Goal: Task Accomplishment & Management: Use online tool/utility

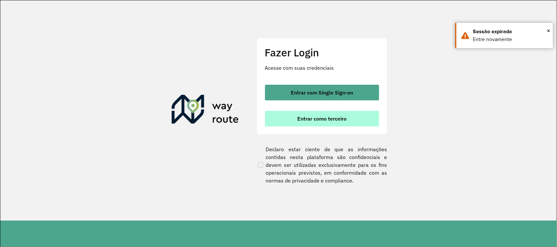
click at [331, 121] on span "Entrar como terceiro" at bounding box center [321, 118] width 49 height 5
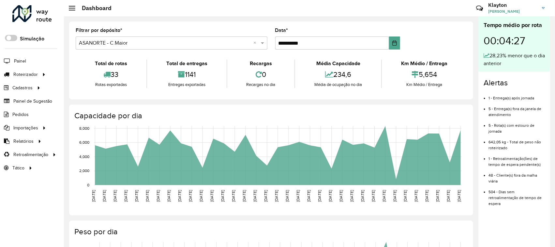
click at [166, 41] on input "text" at bounding box center [165, 43] width 172 height 8
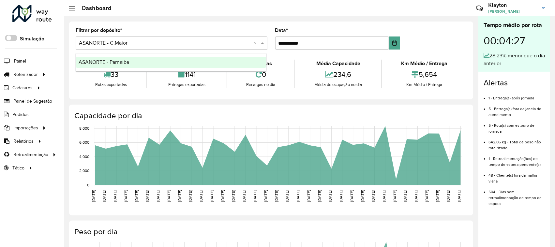
click at [128, 63] on span "ASANORTE - Parnaiba" at bounding box center [104, 62] width 51 height 6
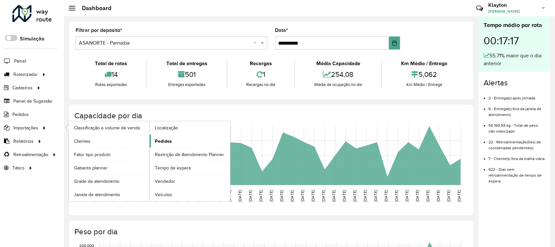
click at [167, 142] on span "Pedidos" at bounding box center [163, 141] width 17 height 7
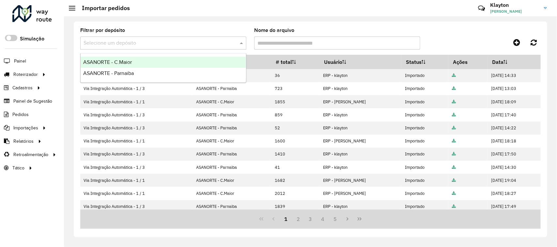
click at [237, 42] on div at bounding box center [163, 43] width 166 height 8
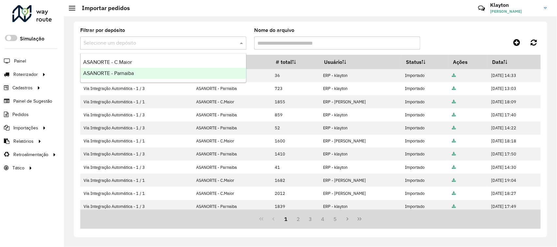
click at [138, 72] on div "ASANORTE - Parnaiba" at bounding box center [163, 73] width 165 height 11
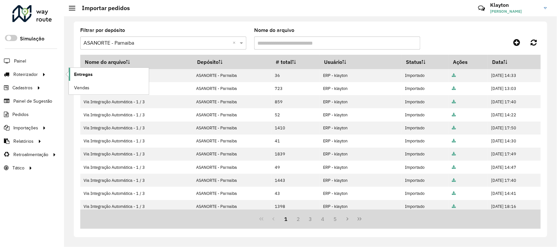
click at [82, 74] on span "Entregas" at bounding box center [83, 74] width 19 height 7
click at [41, 20] on div at bounding box center [31, 13] width 39 height 17
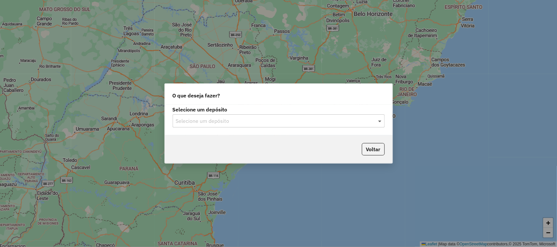
click at [384, 119] on span at bounding box center [380, 121] width 8 height 8
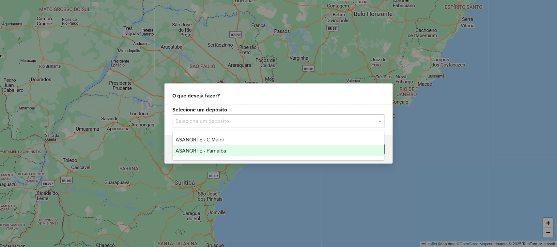
click at [214, 150] on span "ASANORTE - Parnaiba" at bounding box center [200, 151] width 51 height 6
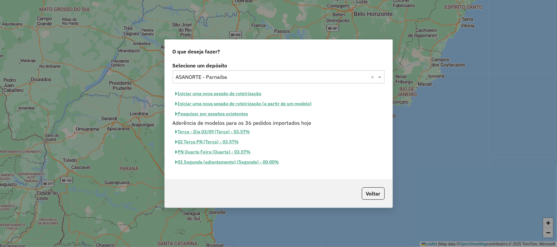
click at [199, 94] on button "Iniciar uma nova sessão de roteirização" at bounding box center [219, 94] width 92 height 10
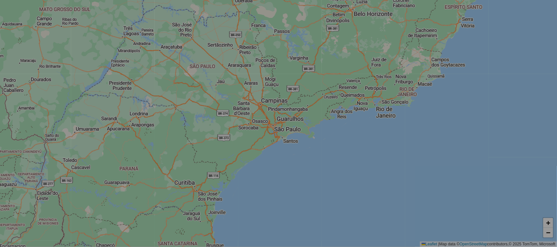
select select "*"
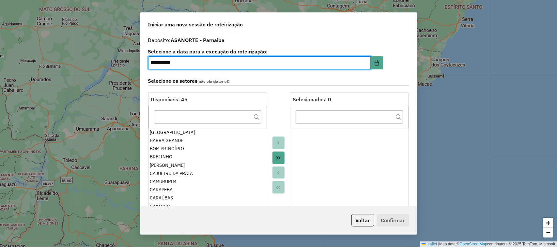
click at [278, 158] on icon "Move All to Target" at bounding box center [278, 157] width 5 height 5
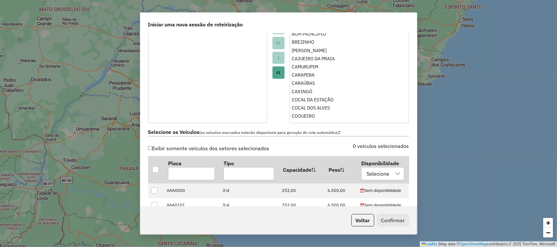
scroll to position [204, 0]
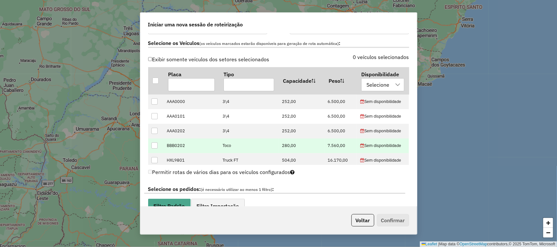
click at [151, 146] on td at bounding box center [155, 146] width 15 height 15
click at [154, 146] on div at bounding box center [154, 146] width 6 height 6
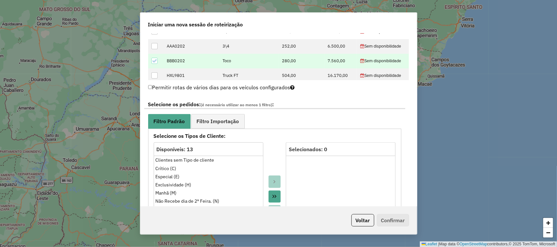
scroll to position [245, 0]
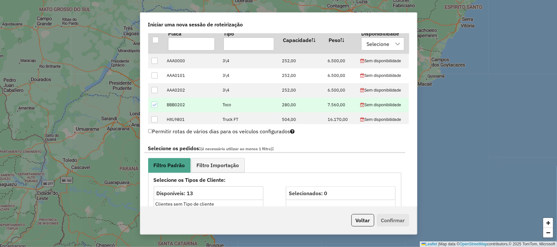
click at [154, 106] on icon at bounding box center [154, 105] width 5 height 5
click at [185, 44] on input "text" at bounding box center [191, 44] width 47 height 13
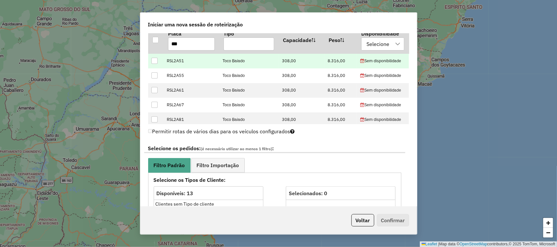
click at [152, 63] on div at bounding box center [154, 61] width 6 height 6
click at [204, 45] on input "***" at bounding box center [191, 44] width 47 height 13
type input "*"
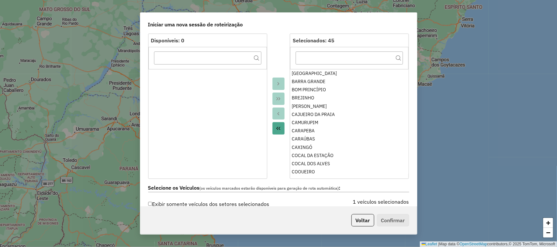
scroll to position [0, 0]
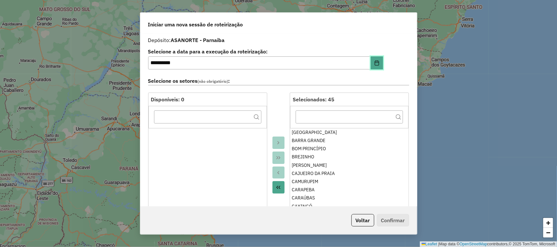
click at [377, 59] on button "Choose Date" at bounding box center [377, 62] width 12 height 13
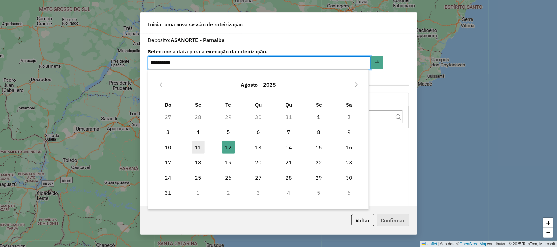
click at [202, 146] on span "11" at bounding box center [197, 147] width 13 height 13
type input "**********"
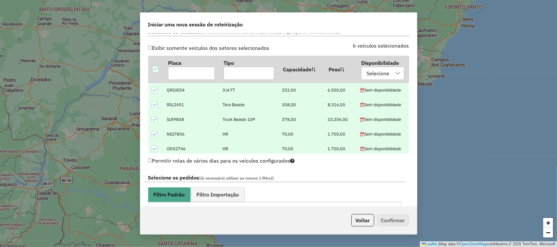
scroll to position [204, 0]
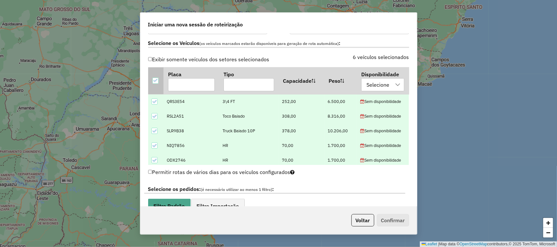
click at [154, 79] on icon at bounding box center [155, 80] width 5 height 5
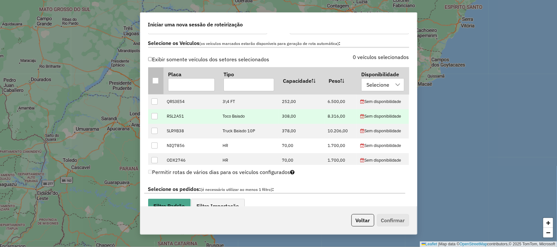
click at [153, 116] on div at bounding box center [154, 116] width 6 height 6
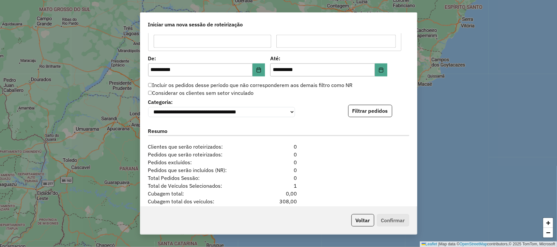
scroll to position [612, 0]
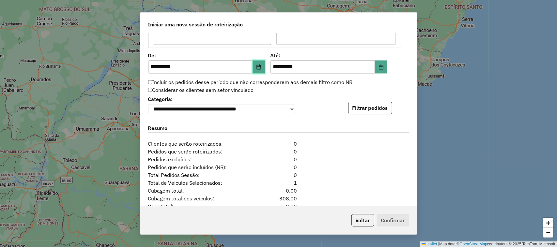
click at [257, 66] on icon "Choose Date" at bounding box center [259, 66] width 4 height 5
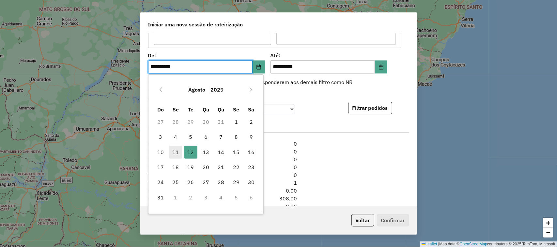
click at [174, 149] on span "11" at bounding box center [175, 152] width 13 height 13
type input "**********"
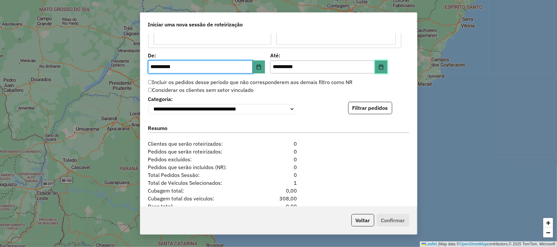
click at [379, 67] on icon "Choose Date" at bounding box center [380, 66] width 5 height 5
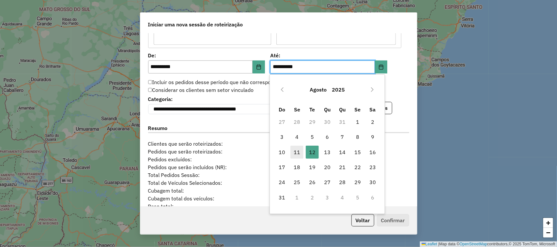
click at [300, 149] on span "11" at bounding box center [296, 152] width 13 height 13
type input "**********"
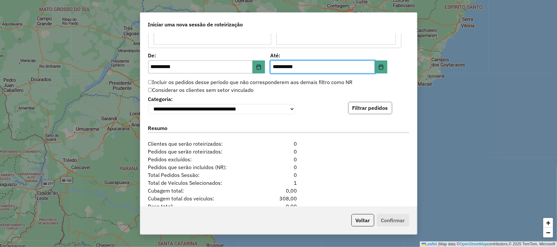
click at [374, 111] on button "Filtrar pedidos" at bounding box center [370, 108] width 44 height 12
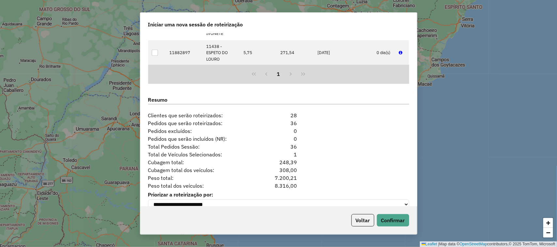
scroll to position [790, 0]
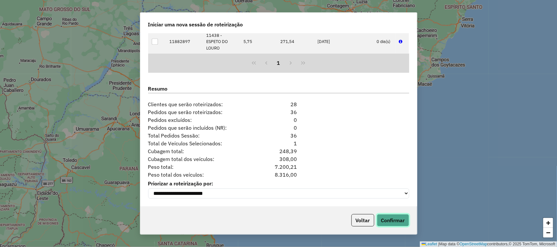
click at [391, 222] on button "Confirmar" at bounding box center [393, 220] width 32 height 12
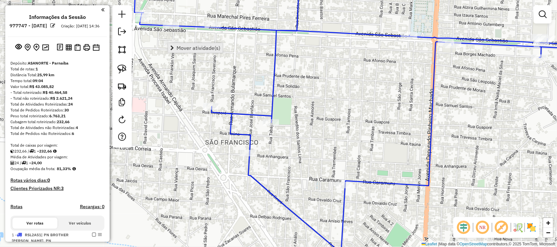
click at [190, 45] on span "Mover atividade(s)" at bounding box center [198, 47] width 44 height 5
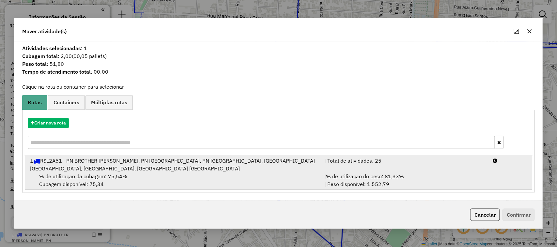
click at [203, 178] on div "% de utilização da cubagem: 75,54% Cubagem disponível: 75,34" at bounding box center [173, 181] width 295 height 16
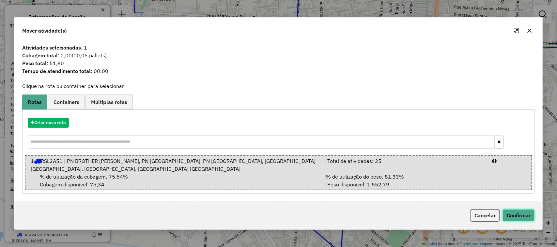
click at [519, 220] on button "Confirmar" at bounding box center [518, 215] width 32 height 12
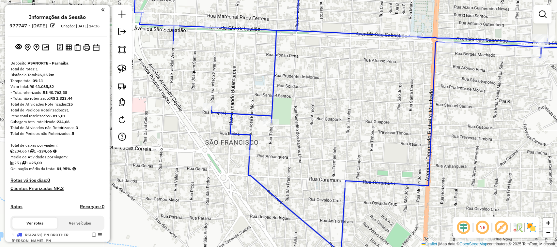
drag, startPoint x: 383, startPoint y: 67, endPoint x: 334, endPoint y: 97, distance: 57.6
click at [337, 97] on div "Janela de atendimento Grade de atendimento Capacidade Transportadoras Veículos …" at bounding box center [278, 123] width 557 height 247
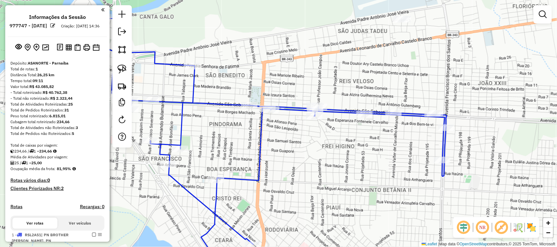
drag, startPoint x: 396, startPoint y: 85, endPoint x: 379, endPoint y: 86, distance: 17.3
click at [384, 86] on div "Janela de atendimento Grade de atendimento Capacidade Transportadoras Veículos …" at bounding box center [278, 123] width 557 height 247
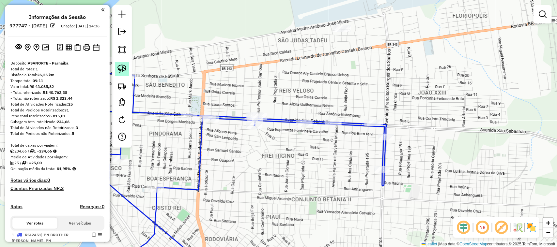
click at [123, 68] on img at bounding box center [121, 69] width 9 height 9
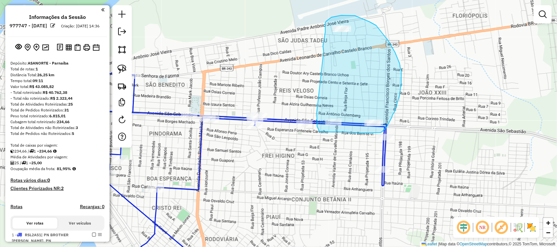
drag, startPoint x: 324, startPoint y: 52, endPoint x: 317, endPoint y: 113, distance: 61.4
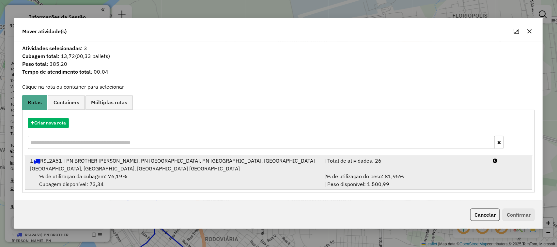
click at [68, 176] on span "% de utilização da cubagem: 76,19%" at bounding box center [83, 176] width 88 height 7
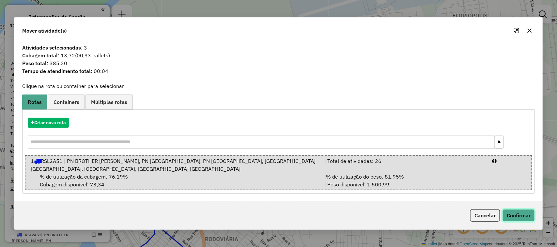
click at [521, 216] on button "Confirmar" at bounding box center [518, 215] width 32 height 12
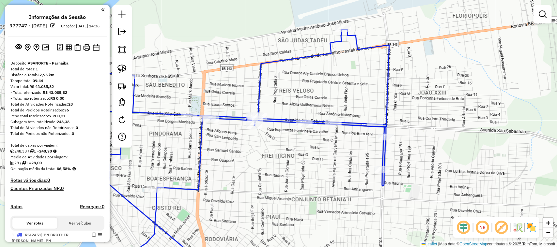
drag, startPoint x: 247, startPoint y: 150, endPoint x: 281, endPoint y: 103, distance: 58.8
click at [281, 107] on div "Janela de atendimento Grade de atendimento Capacidade Transportadoras Veículos …" at bounding box center [278, 123] width 557 height 247
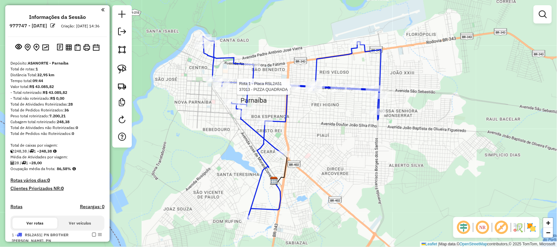
select select "**********"
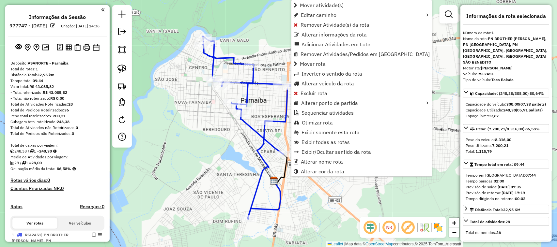
scroll to position [68, 0]
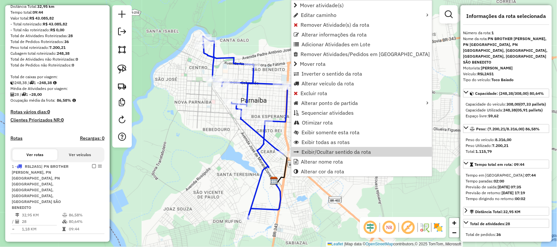
click at [270, 105] on div "Rota 1 - Placa RSL2A51 11438 - ESPETO DO LOURO Janela de atendimento Grade de a…" at bounding box center [278, 123] width 557 height 247
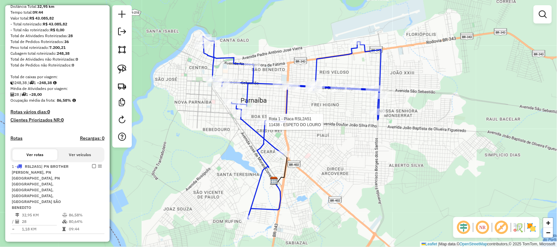
select select "**********"
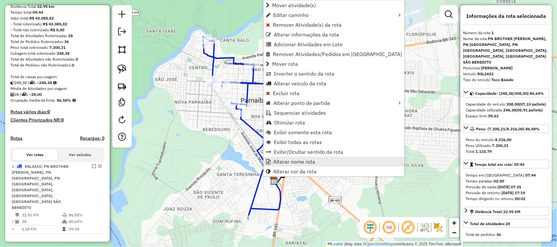
click at [294, 160] on span "Alterar nome rota" at bounding box center [294, 161] width 42 height 5
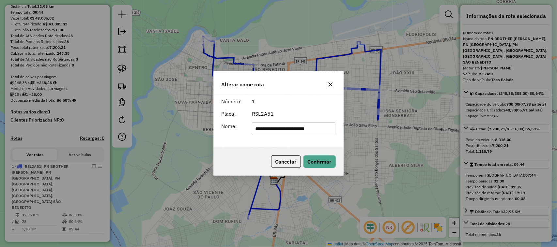
scroll to position [0, 0]
type input "*"
type input "**********"
click at [316, 160] on button "Confirmar" at bounding box center [319, 162] width 32 height 12
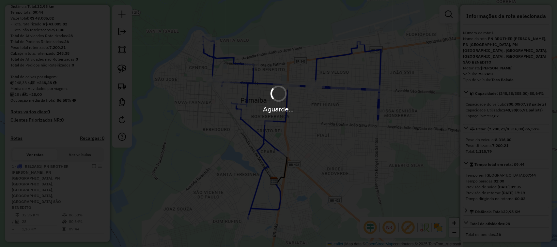
scroll to position [56, 0]
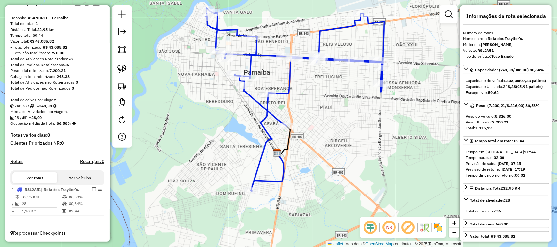
drag, startPoint x: 289, startPoint y: 215, endPoint x: 288, endPoint y: 181, distance: 34.3
click at [291, 185] on div "Janela de atendimento Grade de atendimento Capacidade Transportadoras Veículos …" at bounding box center [278, 123] width 557 height 247
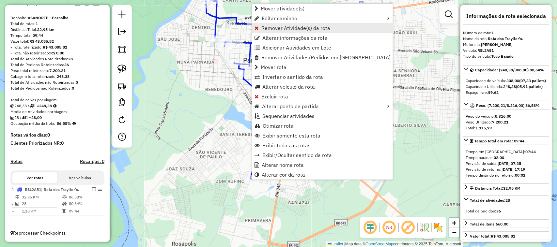
click at [278, 30] on span "Remover Atividade(s) da rota" at bounding box center [295, 27] width 69 height 5
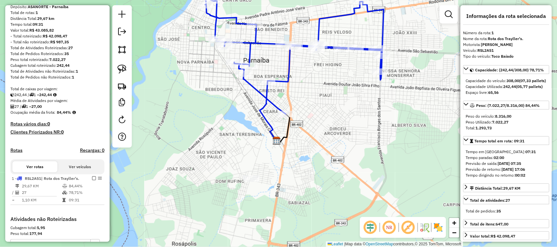
scroll to position [160, 0]
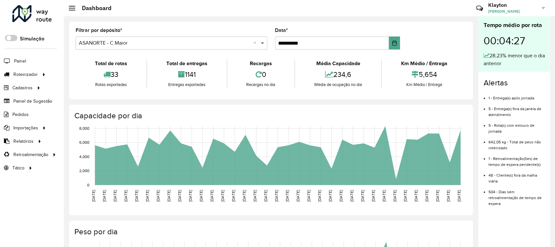
click at [263, 42] on span at bounding box center [263, 43] width 8 height 8
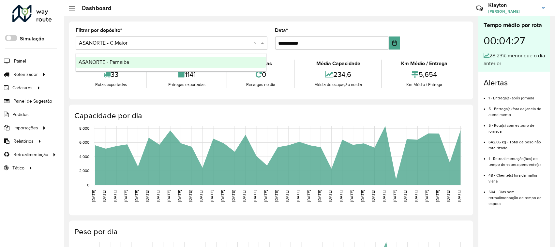
click at [126, 64] on span "ASANORTE - Parnaiba" at bounding box center [104, 62] width 51 height 6
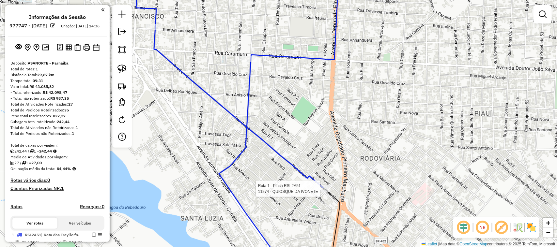
select select "**********"
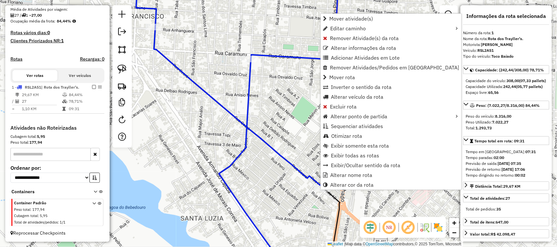
scroll to position [160, 0]
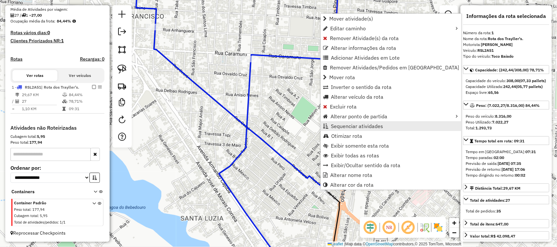
click at [340, 126] on span "Sequenciar atividades" at bounding box center [357, 126] width 52 height 5
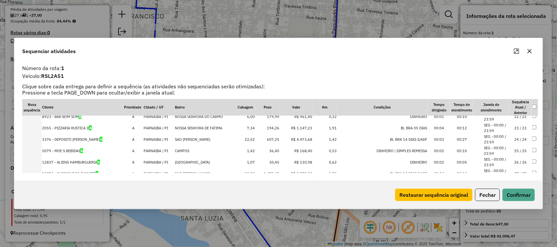
scroll to position [256, 0]
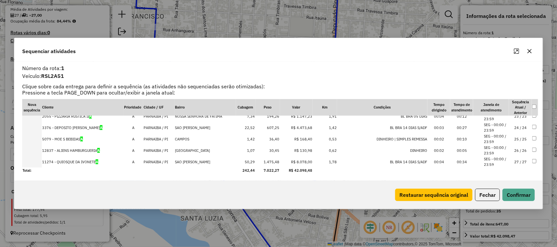
click at [516, 162] on td "27 / 27" at bounding box center [520, 161] width 23 height 11
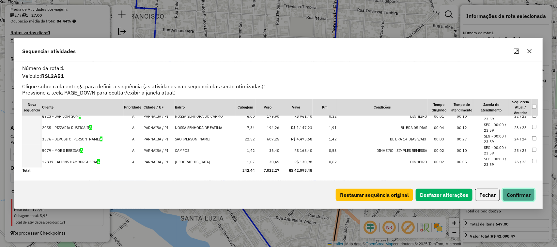
click at [519, 199] on button "Confirmar" at bounding box center [518, 195] width 32 height 12
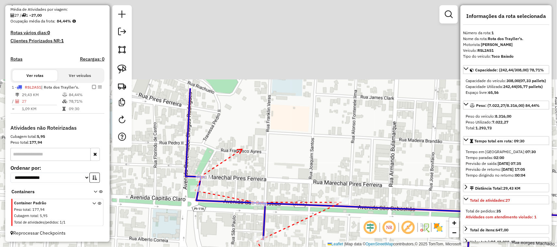
drag, startPoint x: 212, startPoint y: 31, endPoint x: 239, endPoint y: 141, distance: 112.9
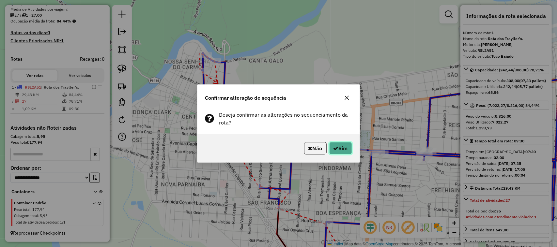
click at [340, 149] on button "Sim" at bounding box center [340, 148] width 23 height 12
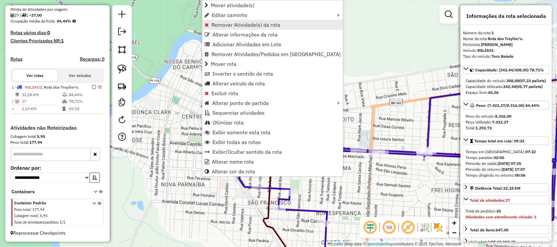
click at [245, 23] on span "Remover Atividade(s) da rota" at bounding box center [245, 24] width 69 height 5
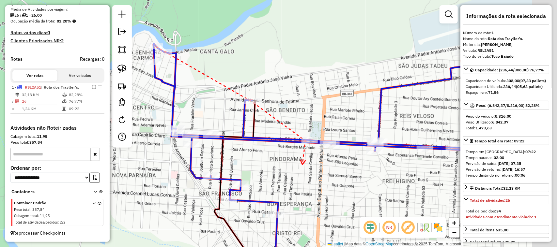
drag, startPoint x: 354, startPoint y: 175, endPoint x: 301, endPoint y: 165, distance: 54.1
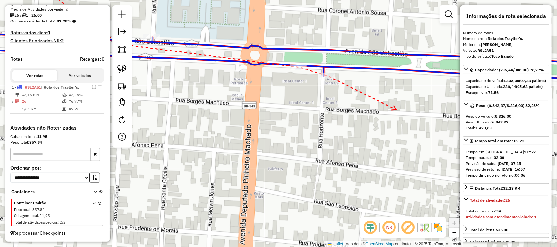
drag, startPoint x: 396, startPoint y: 110, endPoint x: 278, endPoint y: 99, distance: 119.2
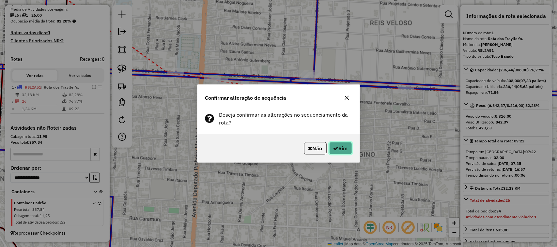
click at [340, 153] on button "Sim" at bounding box center [340, 148] width 23 height 12
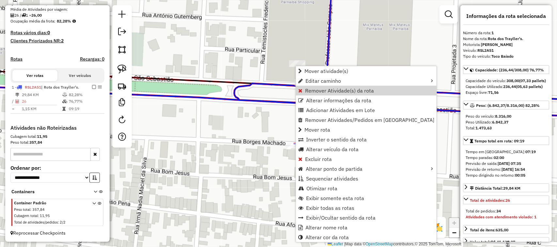
click at [315, 93] on span "Remover Atividade(s) da rota" at bounding box center [339, 90] width 69 height 5
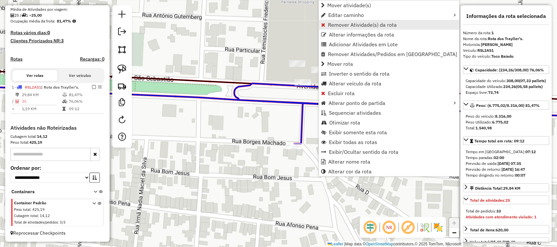
click at [336, 25] on span "Remover Atividade(s) da rota" at bounding box center [362, 24] width 69 height 5
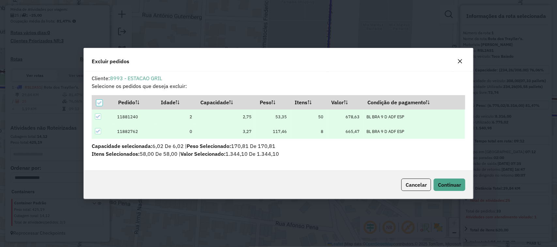
scroll to position [0, 0]
click at [451, 189] on button "Continuar" at bounding box center [449, 185] width 32 height 12
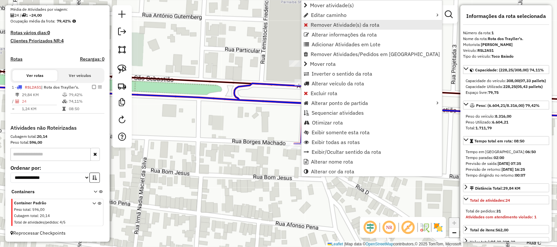
click at [335, 26] on span "Remover Atividade(s) da rota" at bounding box center [345, 24] width 69 height 5
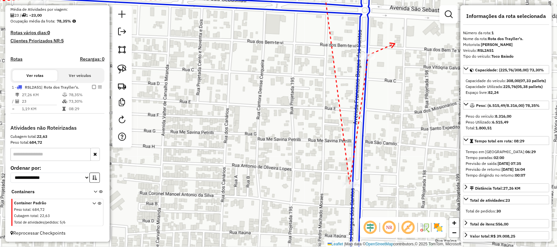
drag, startPoint x: 397, startPoint y: 31, endPoint x: 369, endPoint y: 144, distance: 116.2
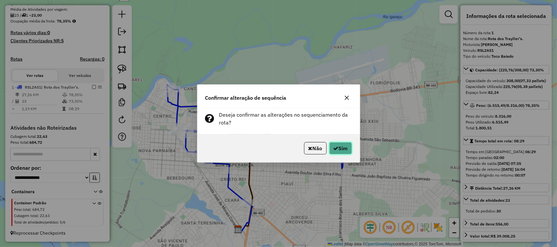
click at [345, 152] on button "Sim" at bounding box center [340, 148] width 23 height 12
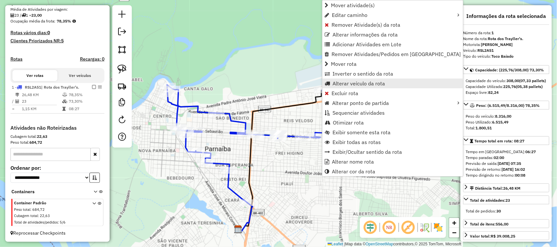
click at [343, 85] on span "Alterar veículo da rota" at bounding box center [358, 83] width 53 height 5
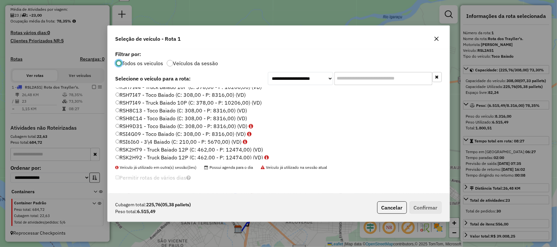
scroll to position [228, 0]
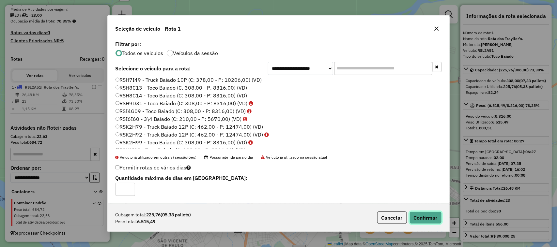
click at [434, 221] on button "Confirmar" at bounding box center [425, 218] width 32 height 12
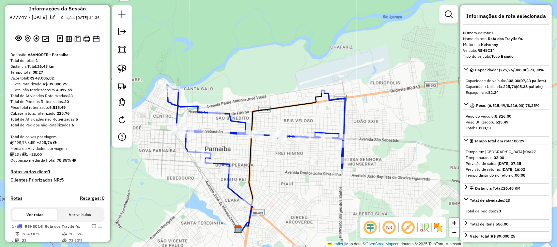
scroll to position [0, 0]
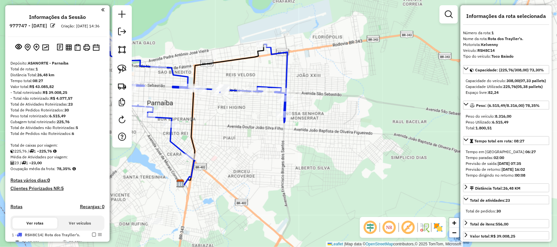
drag, startPoint x: 282, startPoint y: 131, endPoint x: 289, endPoint y: 133, distance: 6.7
click at [284, 131] on div "Janela de atendimento Grade de atendimento Capacidade Transportadoras Veículos …" at bounding box center [278, 123] width 557 height 247
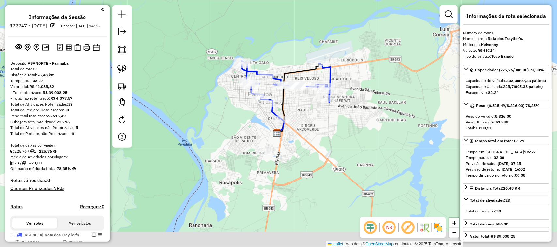
drag, startPoint x: 208, startPoint y: 89, endPoint x: 209, endPoint y: 47, distance: 41.4
click at [209, 47] on div "Janela de atendimento Grade de atendimento Capacidade Transportadoras Veículos …" at bounding box center [278, 123] width 557 height 247
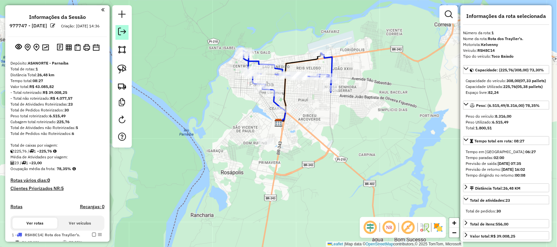
click at [123, 32] on em at bounding box center [122, 32] width 8 height 8
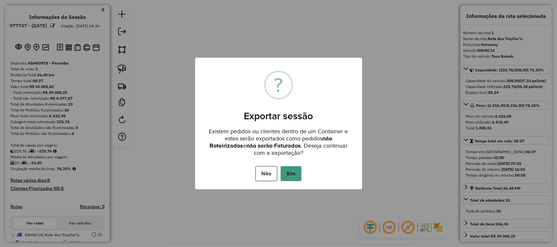
click at [294, 176] on button "Sim" at bounding box center [291, 173] width 21 height 15
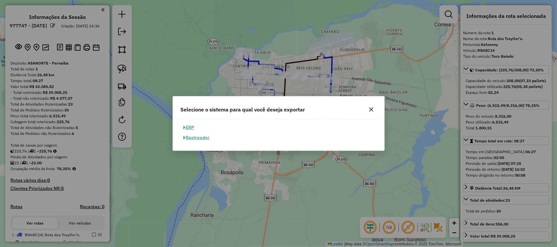
click at [188, 127] on button "ERP" at bounding box center [189, 128] width 17 height 10
select select "**"
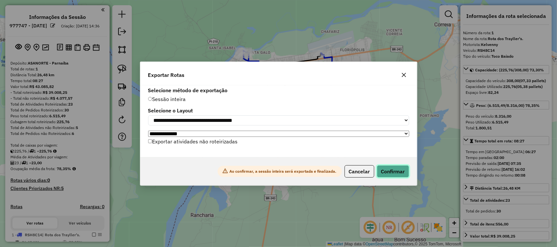
click at [392, 172] on button "Confirmar" at bounding box center [393, 171] width 32 height 12
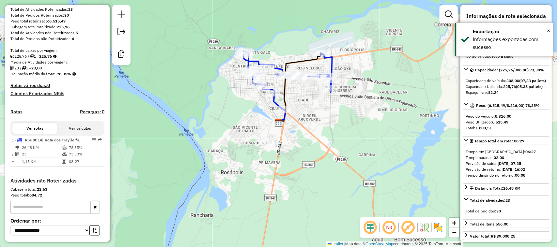
scroll to position [162, 0]
